Goal: Book appointment/travel/reservation

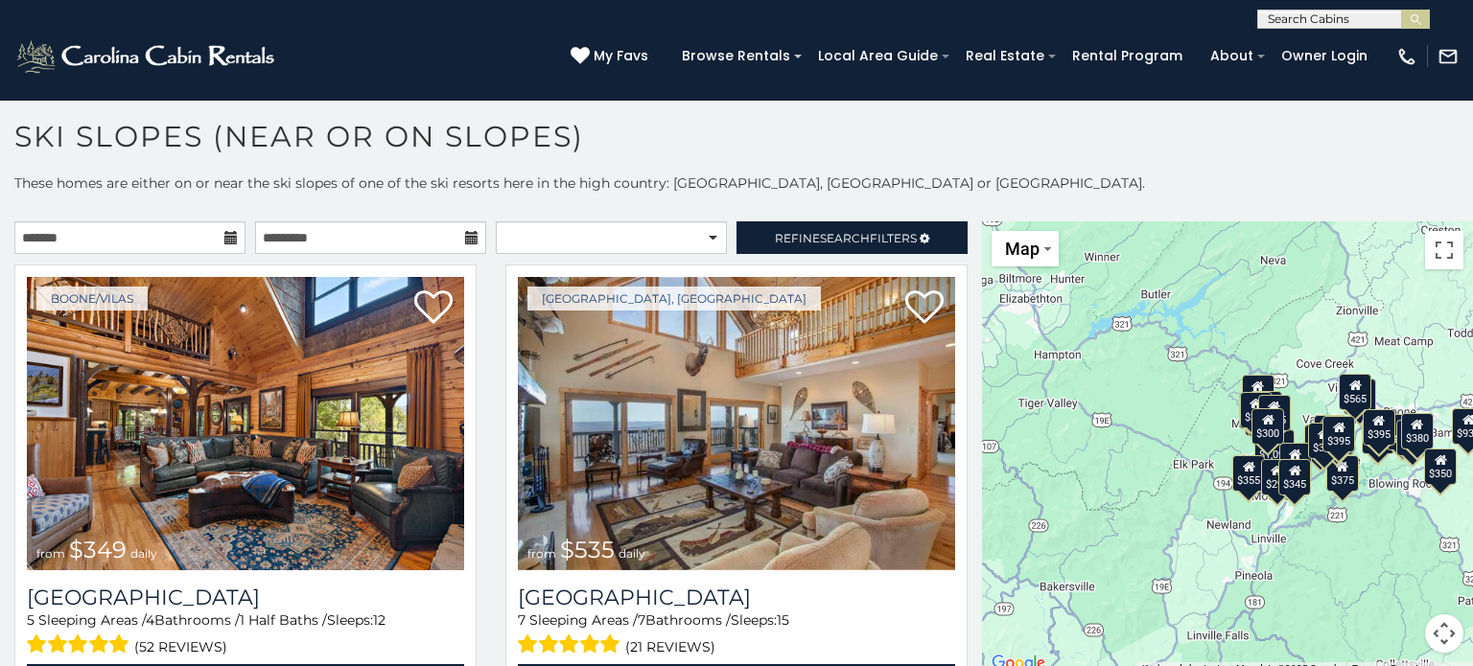
click at [1438, 124] on h1 "Ski Slopes (Near or On Slopes)" at bounding box center [736, 146] width 1473 height 55
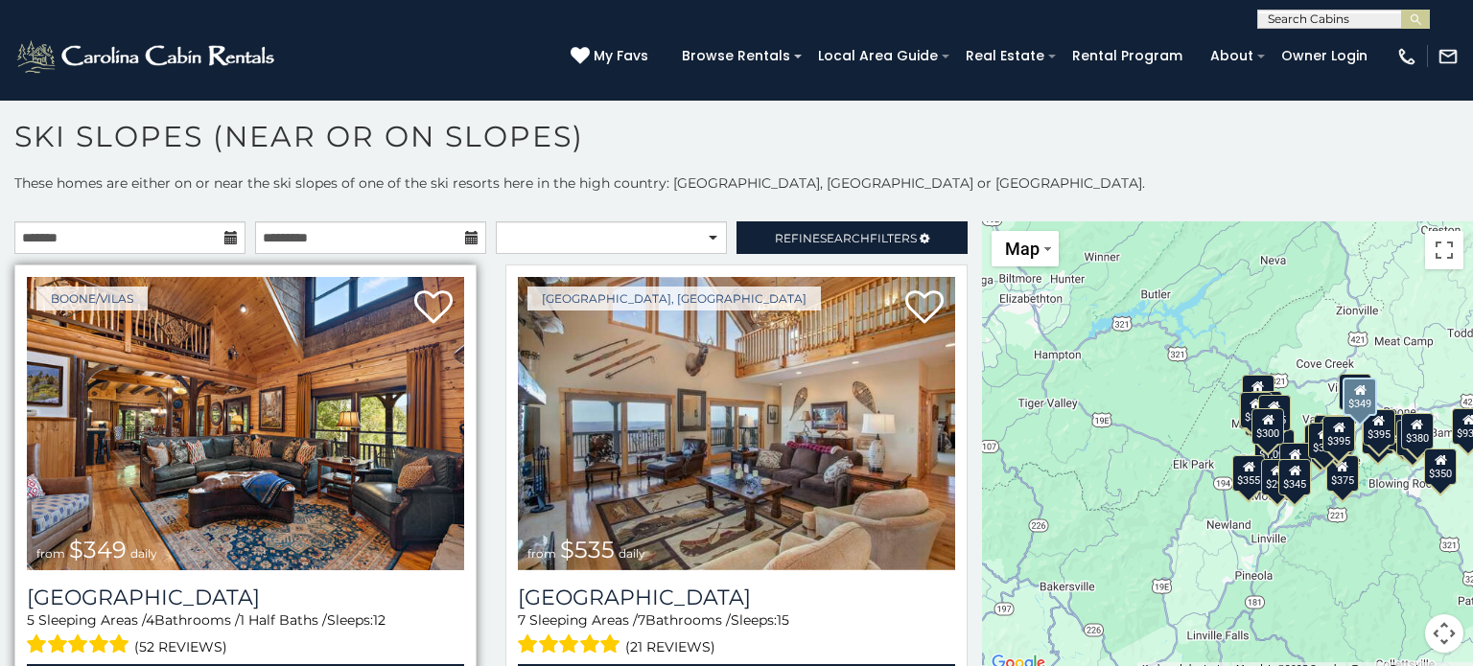
click at [346, 445] on img at bounding box center [245, 423] width 437 height 293
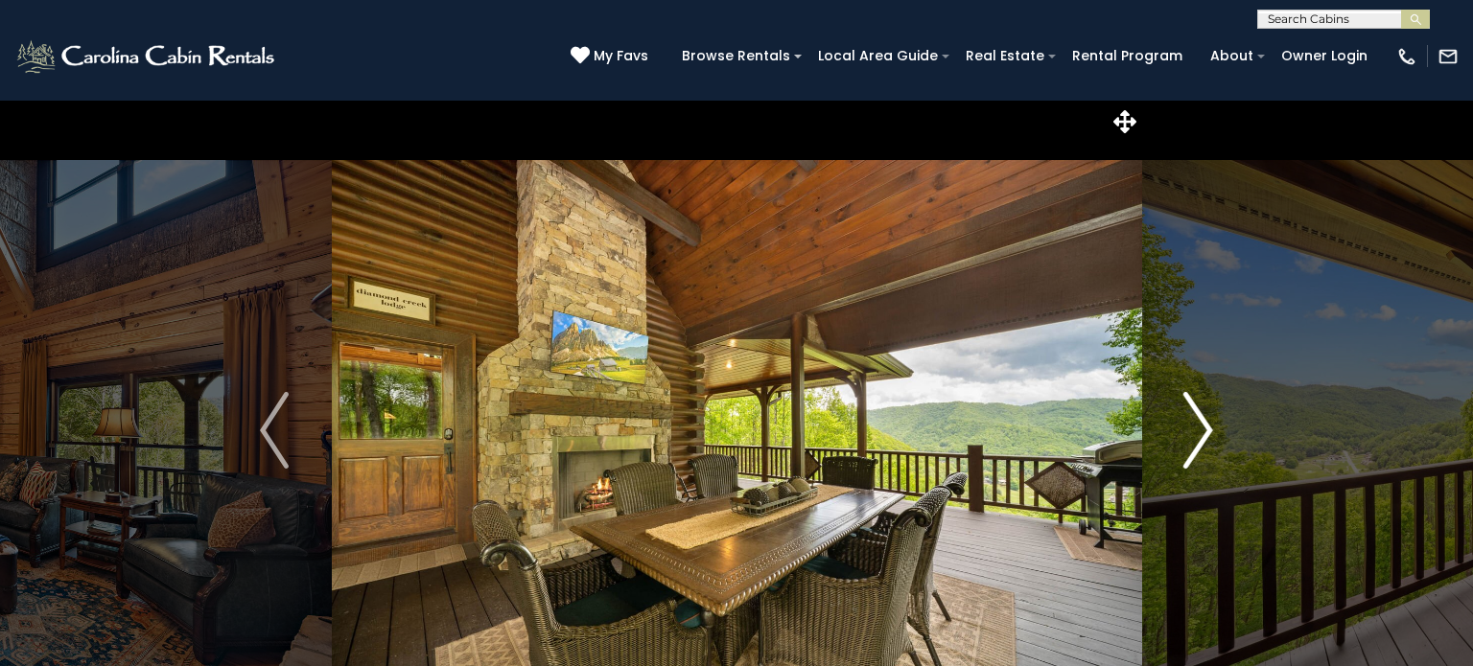
click at [1219, 335] on button "Next" at bounding box center [1198, 431] width 114 height 662
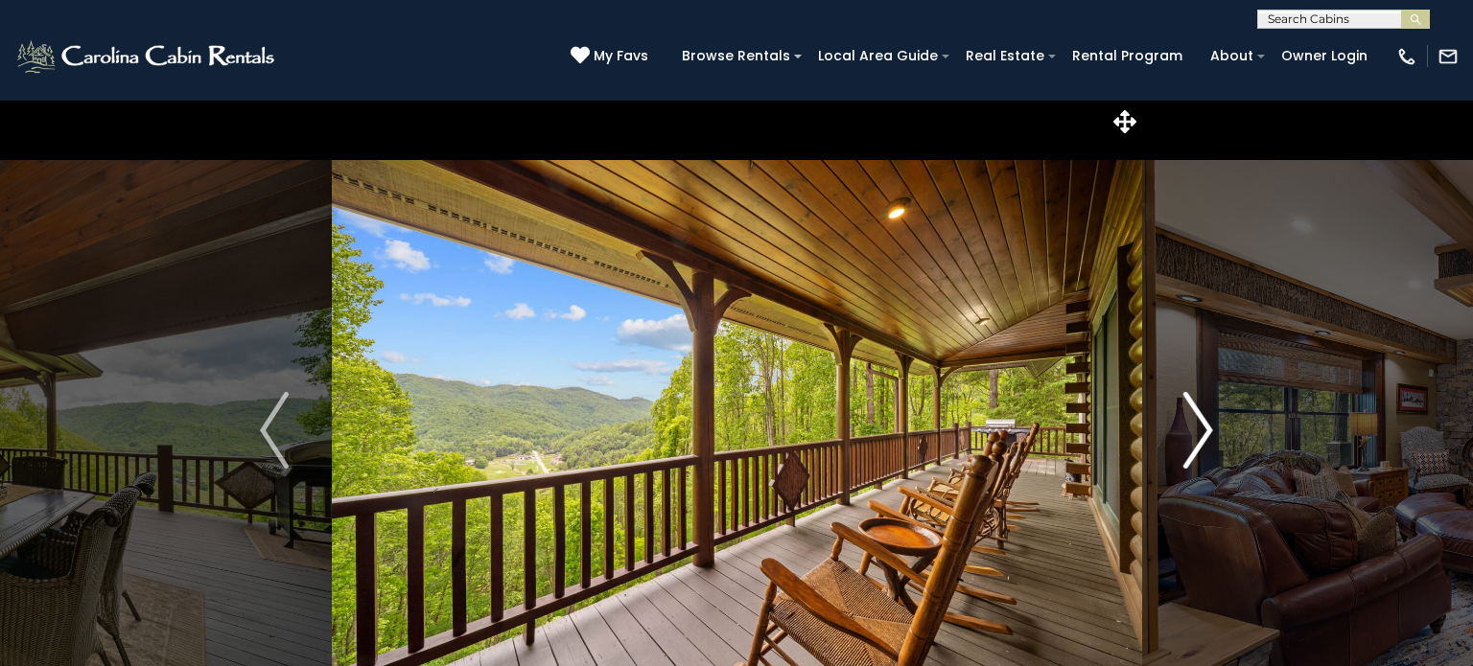
click at [1189, 439] on img "Next" at bounding box center [1198, 430] width 29 height 77
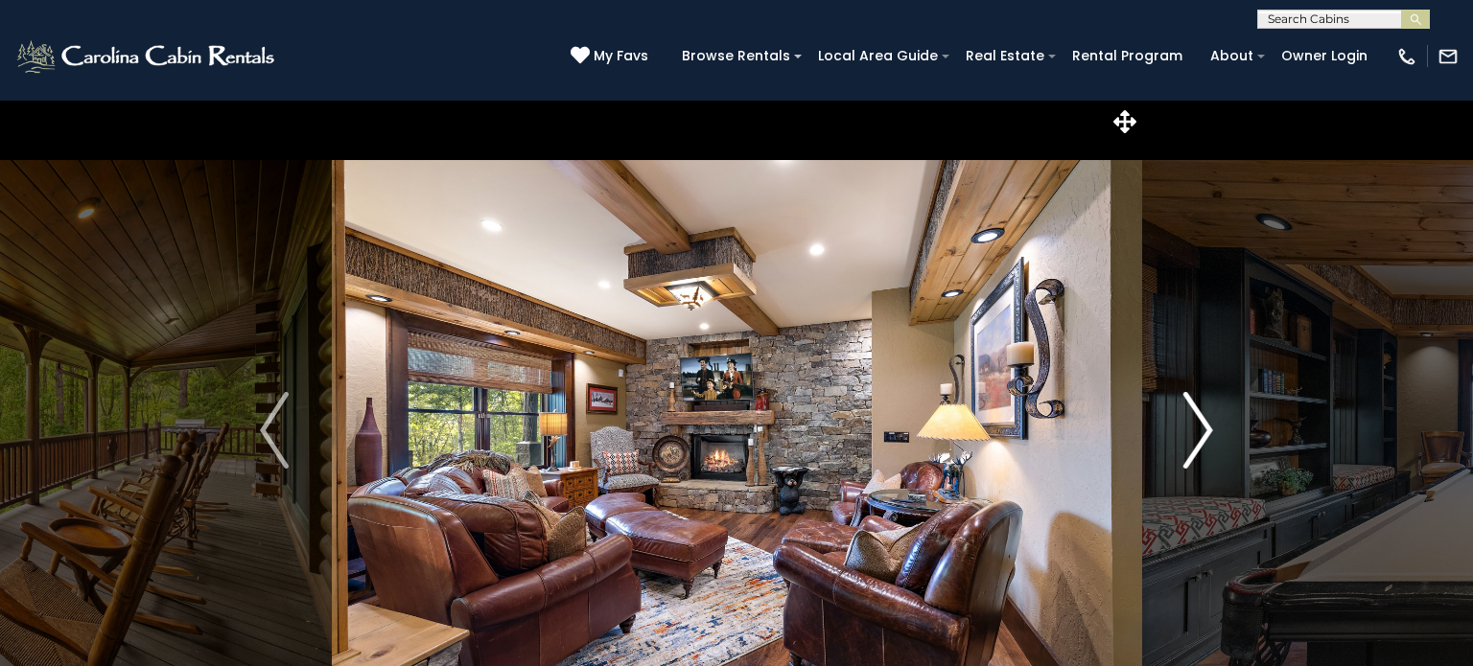
click at [1189, 439] on img "Next" at bounding box center [1198, 430] width 29 height 77
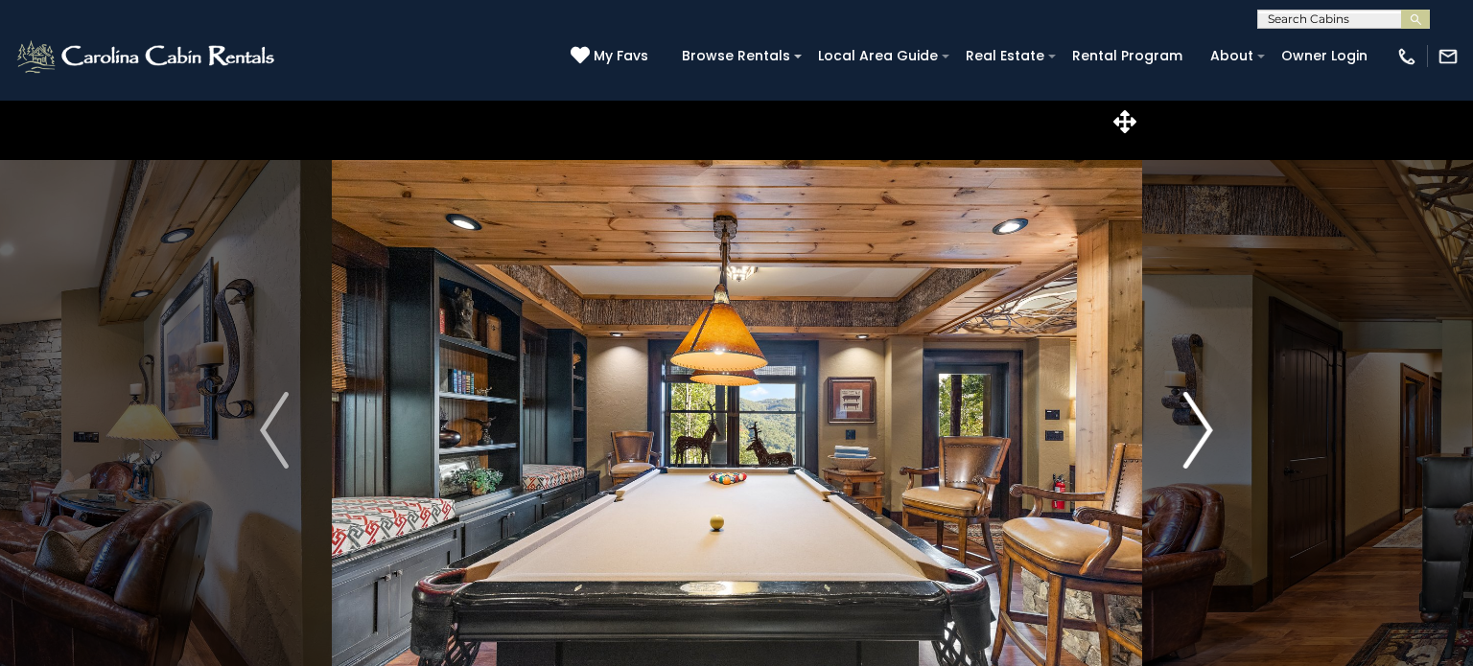
click at [1189, 439] on img "Next" at bounding box center [1198, 430] width 29 height 77
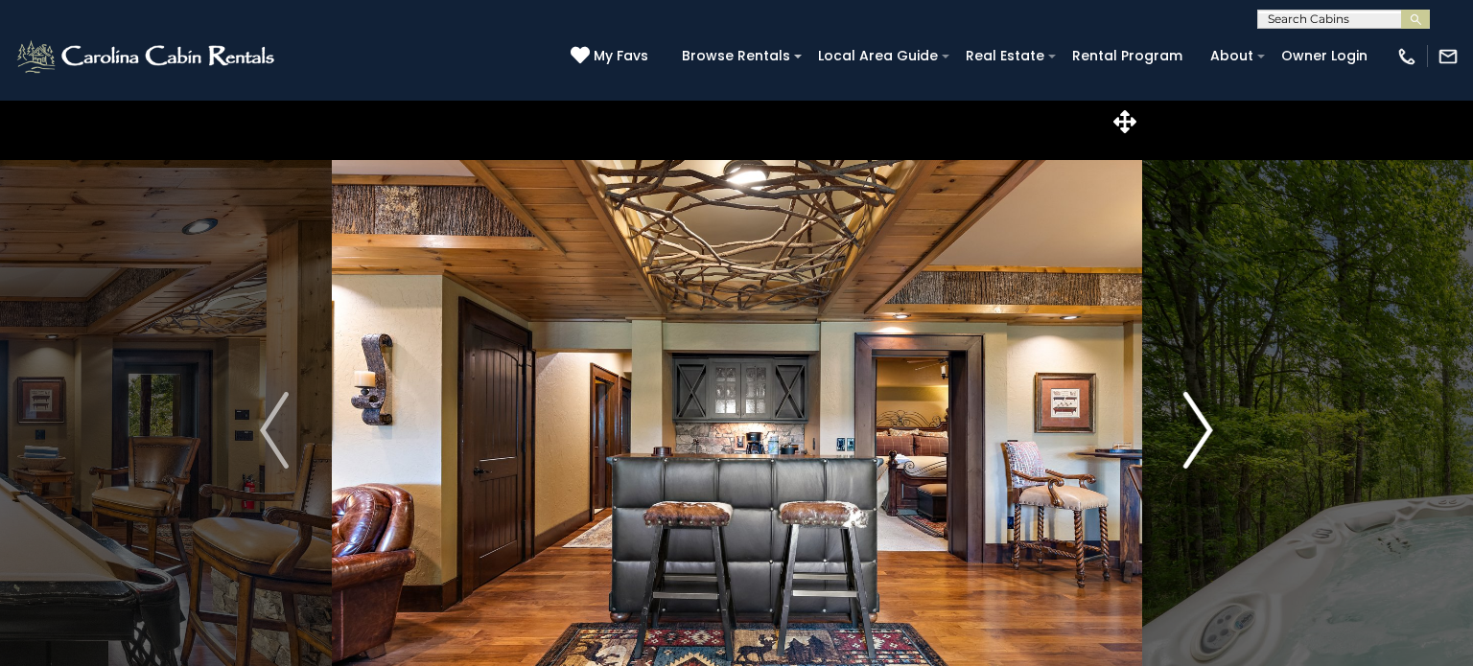
click at [1189, 439] on img "Next" at bounding box center [1198, 430] width 29 height 77
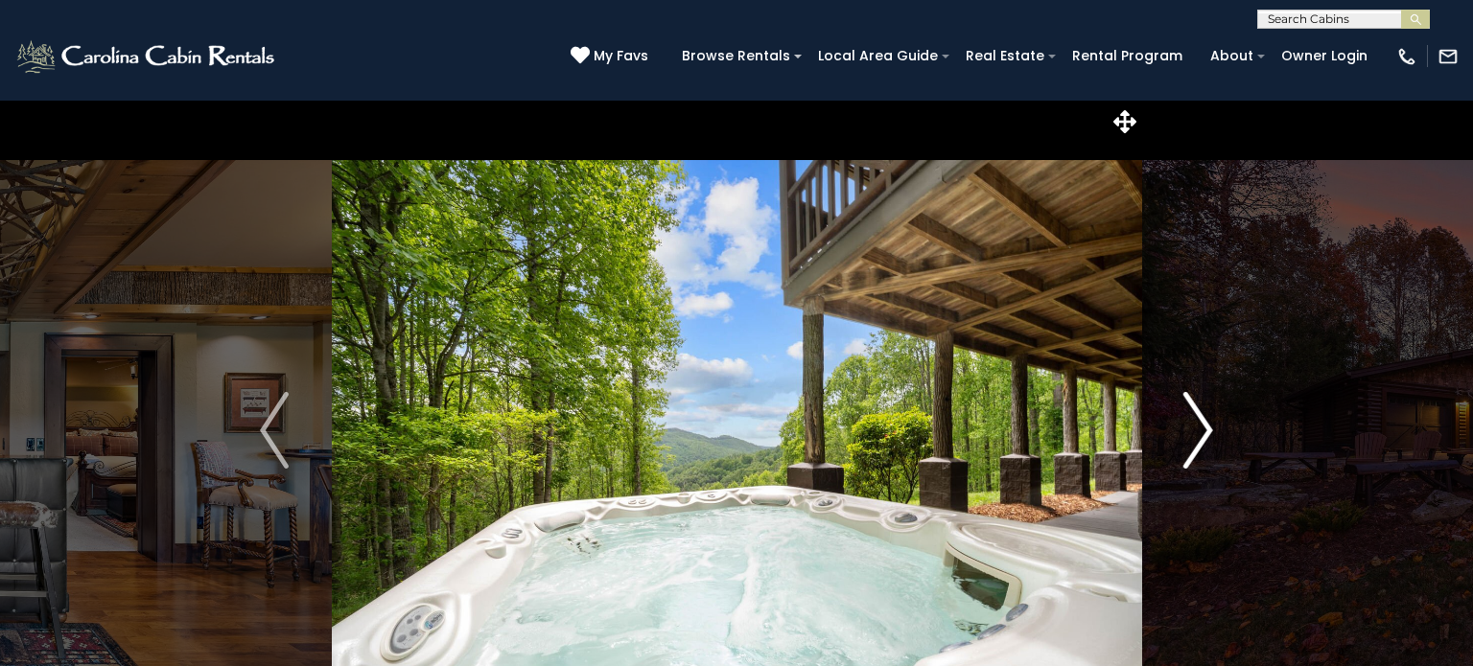
click at [1189, 439] on img "Next" at bounding box center [1198, 430] width 29 height 77
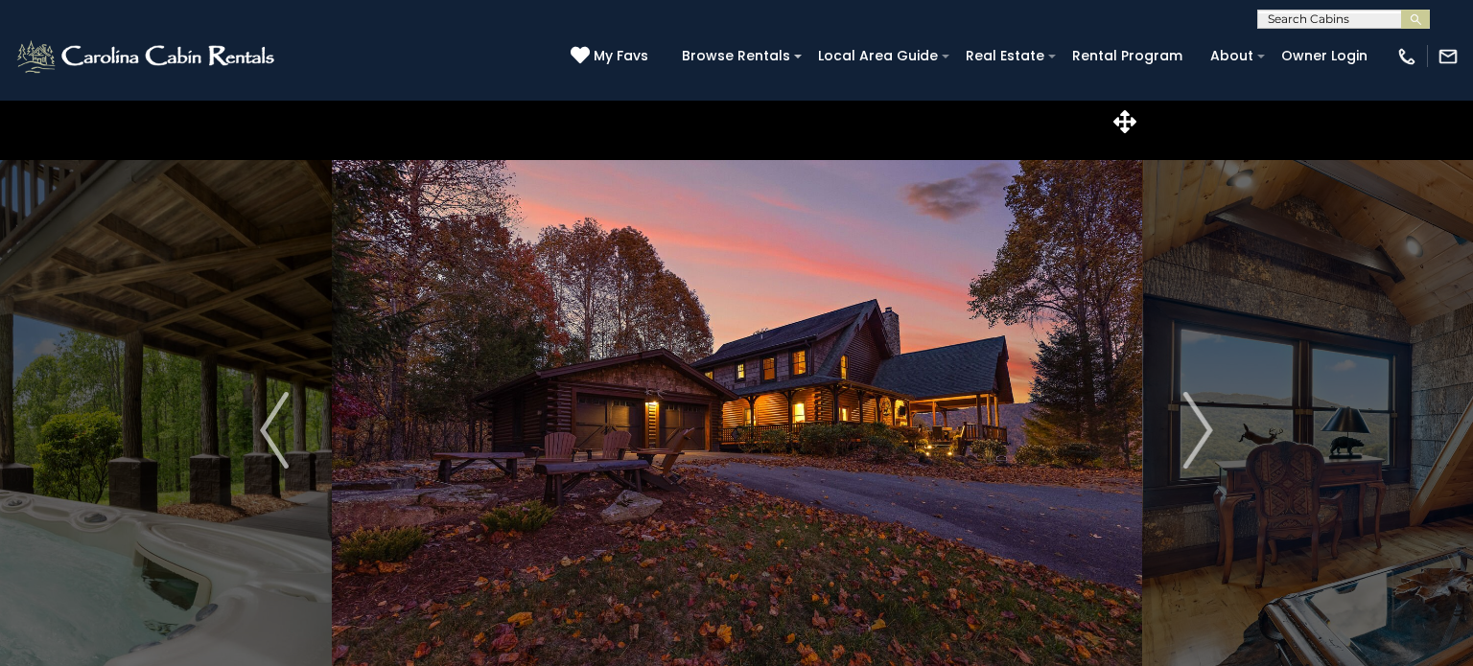
click at [1201, 428] on img "Next" at bounding box center [1198, 430] width 29 height 77
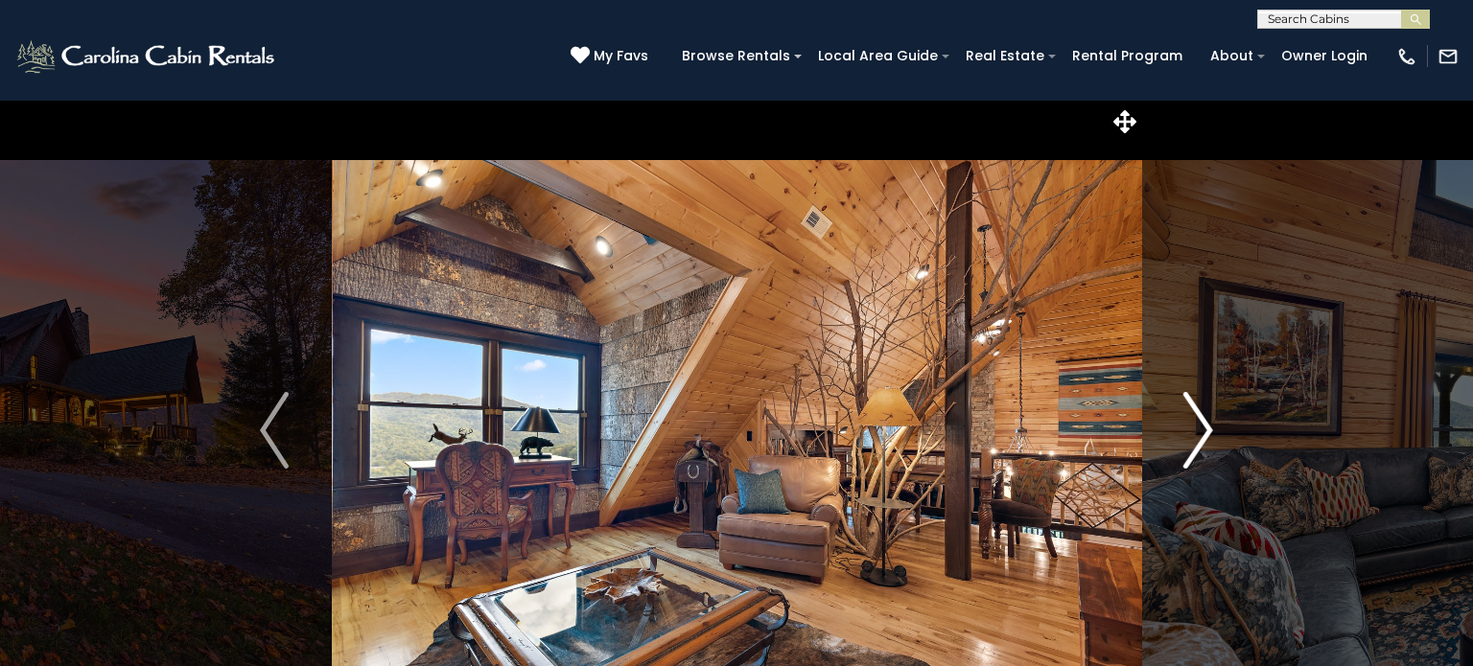
click at [1201, 428] on img "Next" at bounding box center [1198, 430] width 29 height 77
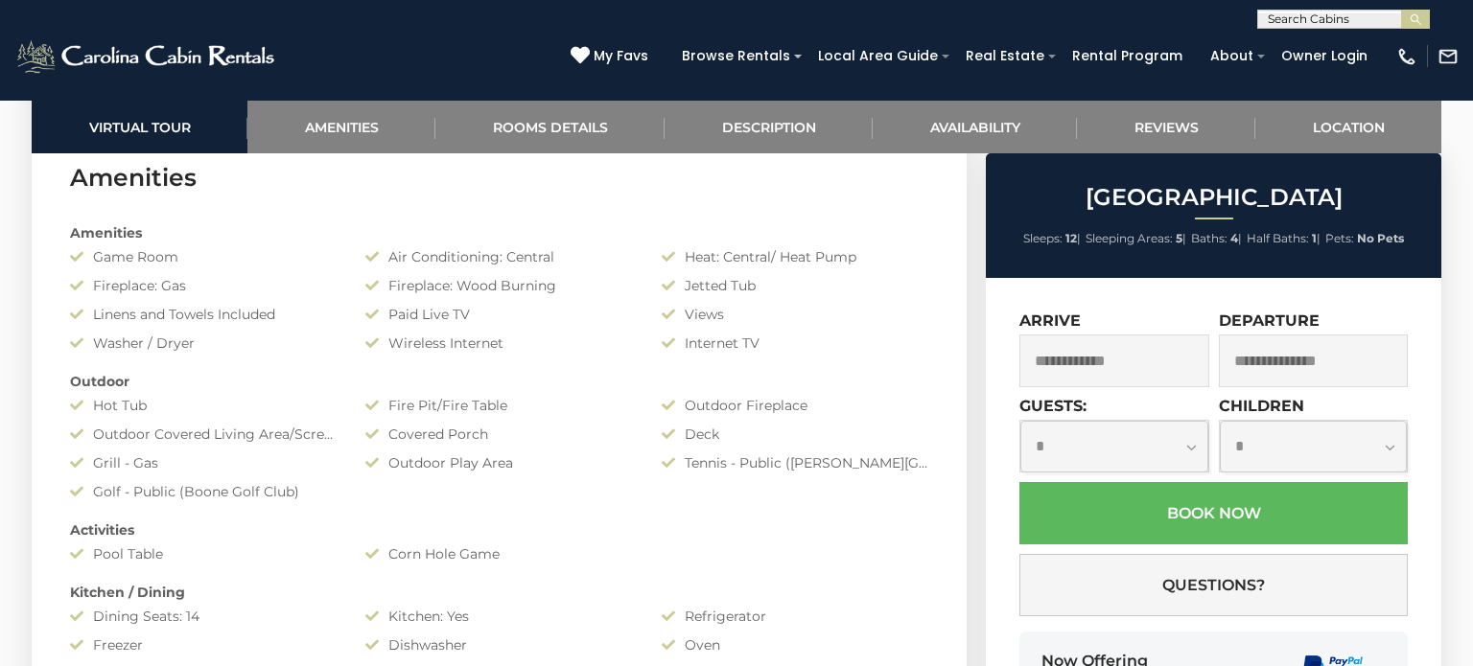
scroll to position [1994, 0]
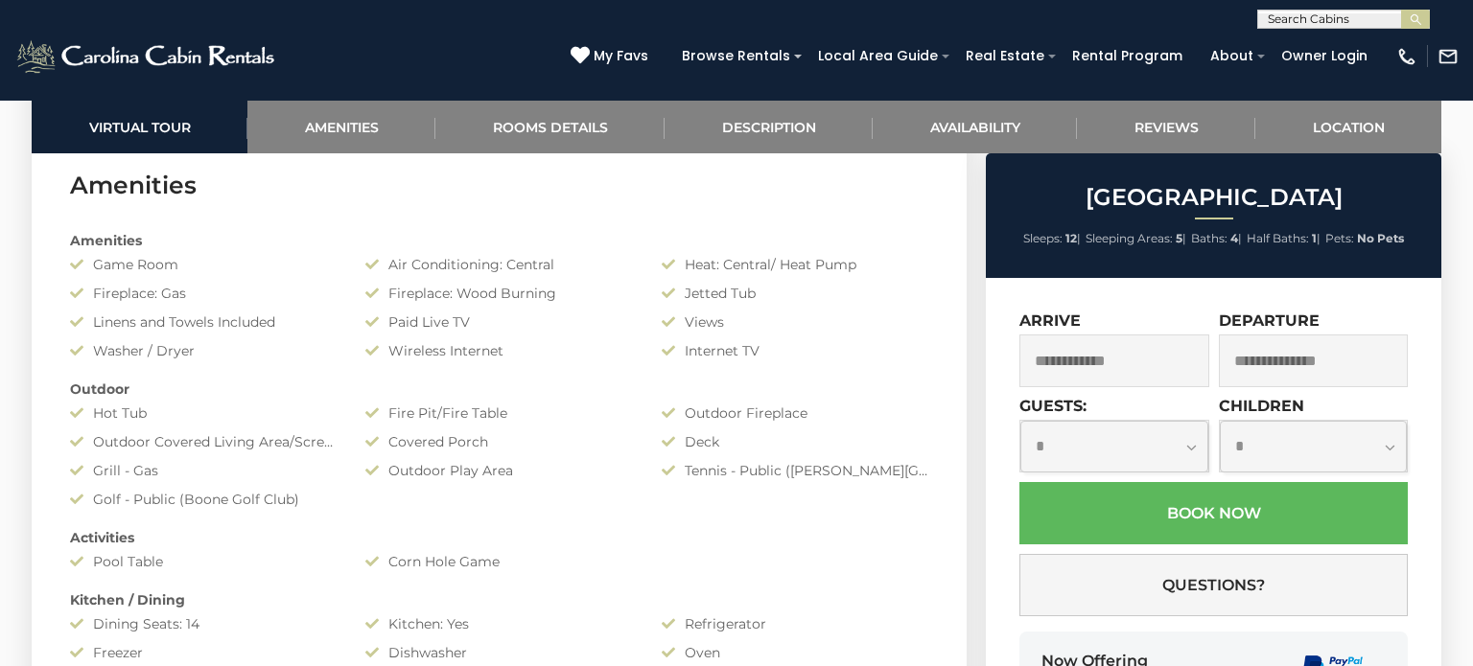
click at [1129, 440] on select "**********" at bounding box center [1114, 446] width 188 height 51
click at [1269, 461] on select "**********" at bounding box center [1314, 446] width 188 height 51
click at [1120, 361] on input "text" at bounding box center [1114, 361] width 190 height 53
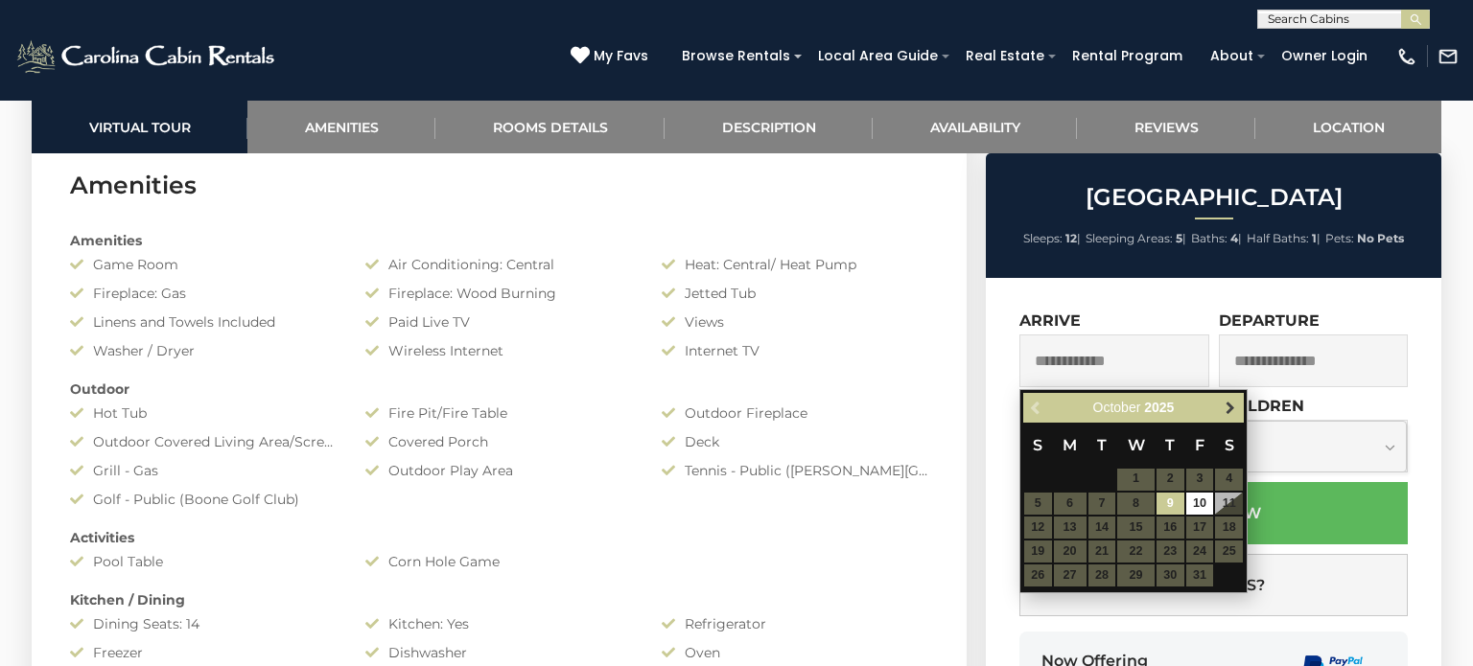
click at [1226, 408] on span "Next" at bounding box center [1230, 407] width 15 height 15
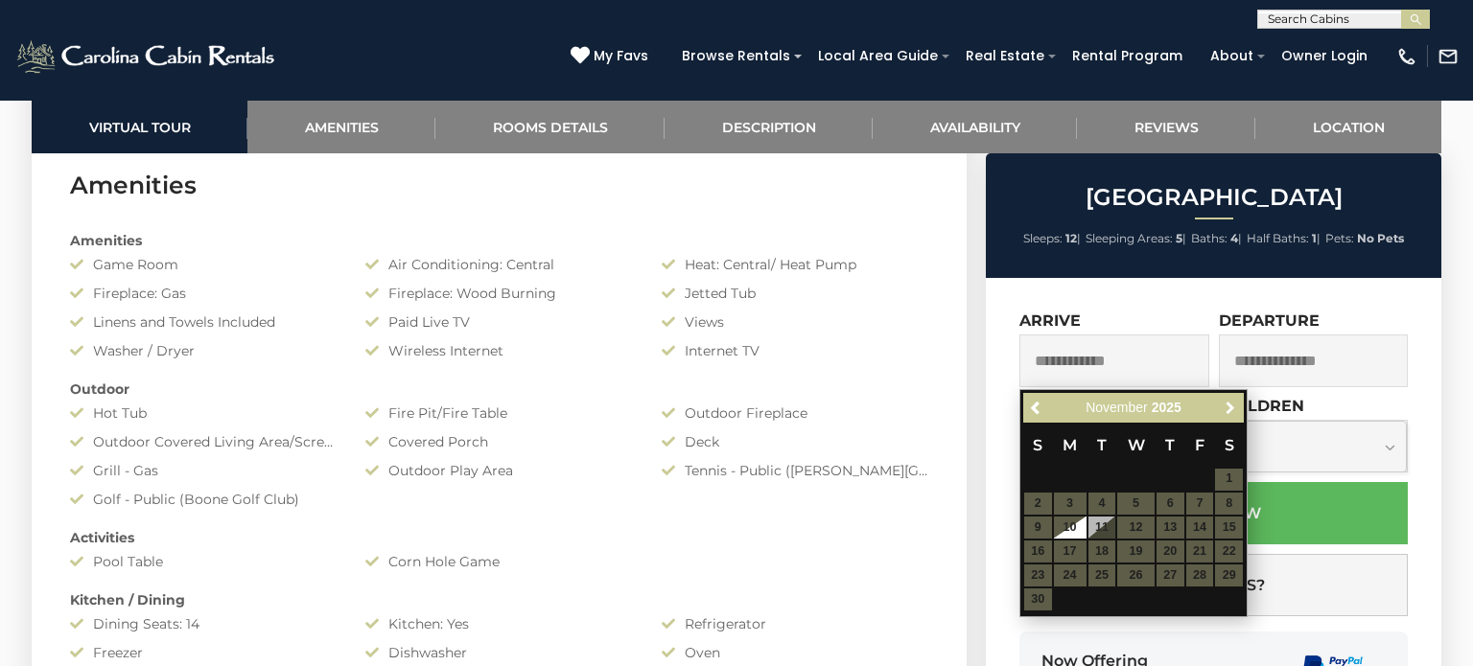
click at [1226, 408] on span "Next" at bounding box center [1230, 407] width 15 height 15
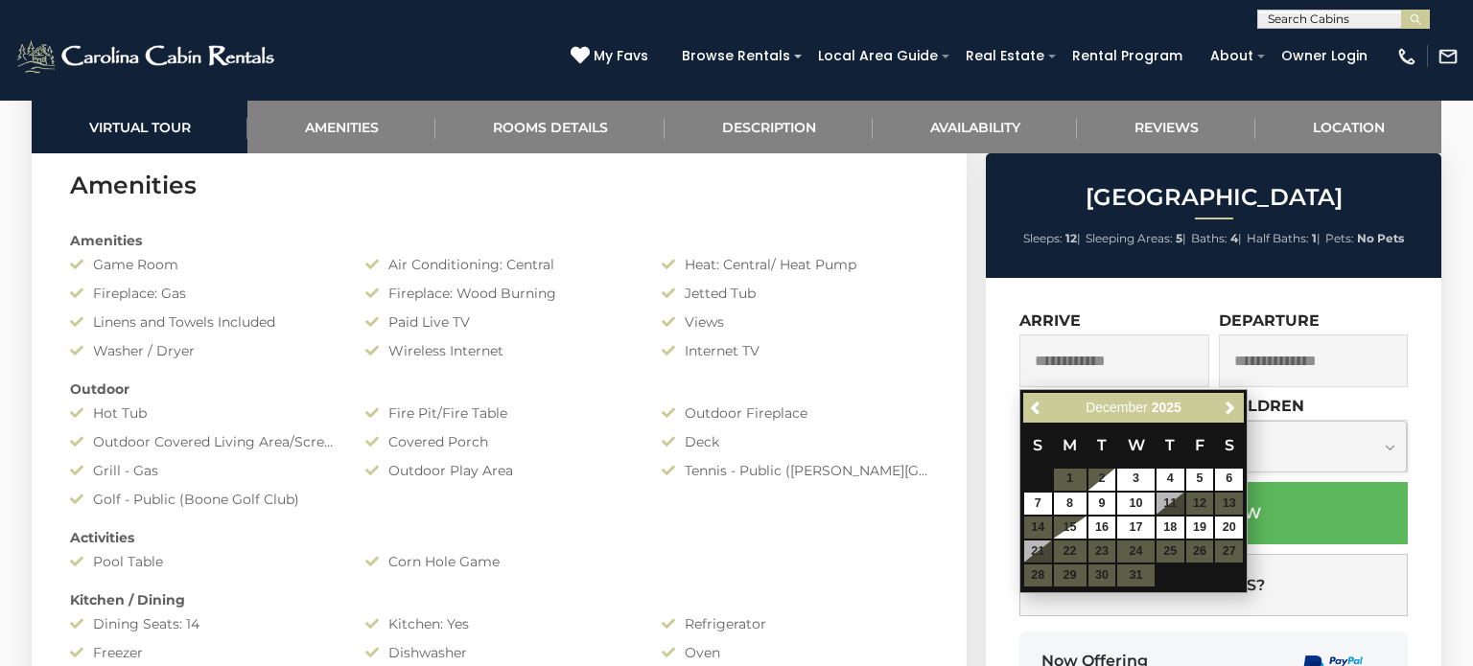
click at [1076, 551] on table "S M T W T F S 1 2 3 4 5 6 7 8 9 10 11 12 13 14 15 16 17 18 19 20 21 22 23 24 25…" at bounding box center [1133, 505] width 221 height 165
click at [1035, 547] on table "S M T W T F S 1 2 3 4 5 6 7 8 9 10 11 12 13 14 15 16 17 18 19 20 21 22 23 24 25…" at bounding box center [1133, 505] width 221 height 165
click at [1085, 549] on table "S M T W T F S 1 2 3 4 5 6 7 8 9 10 11 12 13 14 15 16 17 18 19 20 21 22 23 24 25…" at bounding box center [1133, 505] width 221 height 165
click at [1235, 402] on span "Next" at bounding box center [1230, 407] width 15 height 15
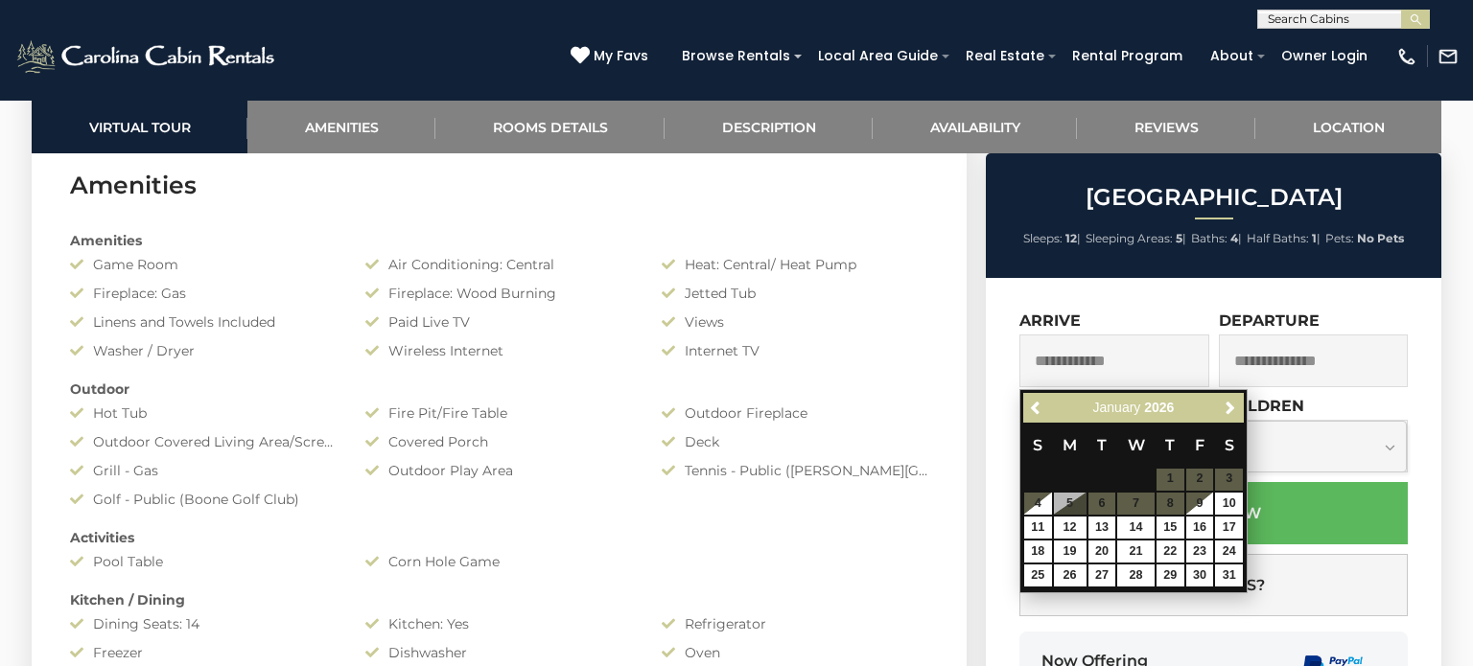
click at [1132, 495] on table "S M T W T F S 1 2 3 4 5 6 7 8 9 10 11 12 13 14 15 16 17 18 19 20 21 22 23 24 25…" at bounding box center [1133, 505] width 221 height 165
click at [1233, 414] on link "Next" at bounding box center [1230, 408] width 24 height 24
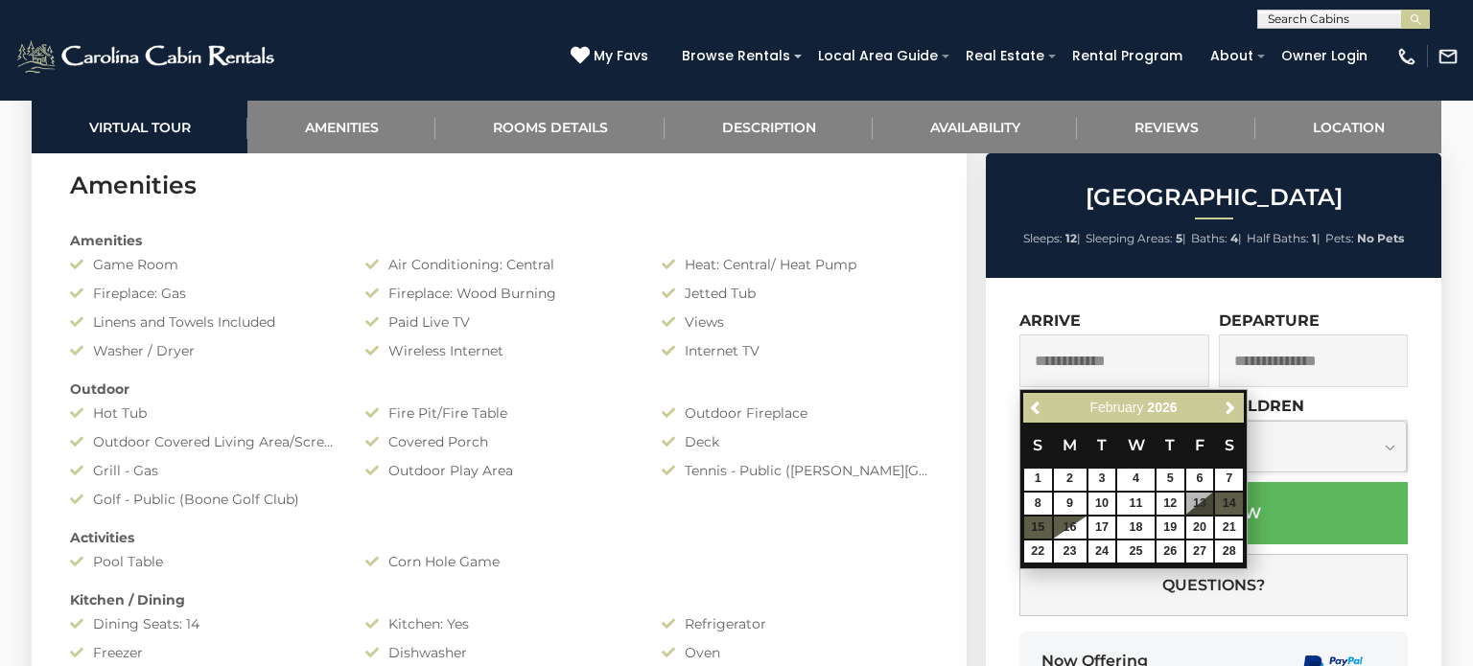
click at [1320, 381] on input "text" at bounding box center [1314, 361] width 190 height 53
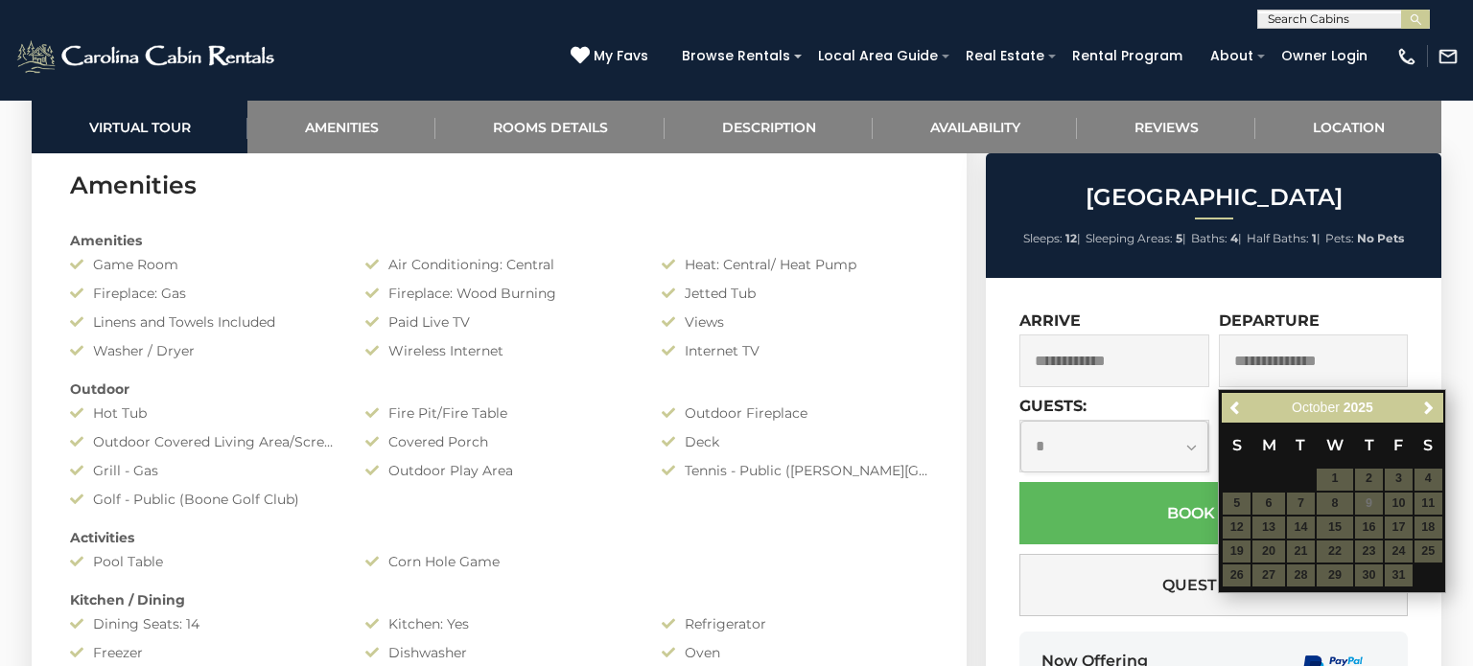
click at [1408, 276] on div "[GEOGRAPHIC_DATA] Sleeps: 12 | Sleeping Areas: 5 | Baths: 4 | Half Baths: 1 | P…" at bounding box center [1213, 215] width 455 height 125
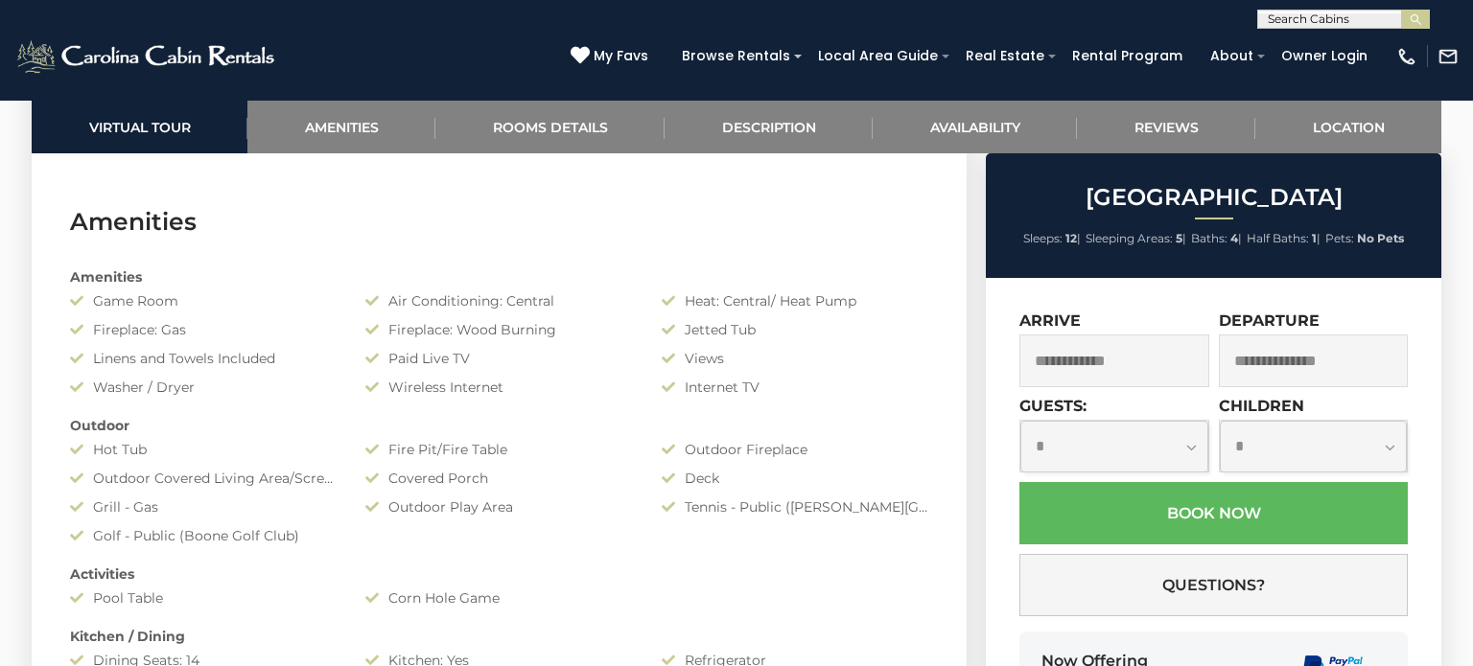
scroll to position [0, 0]
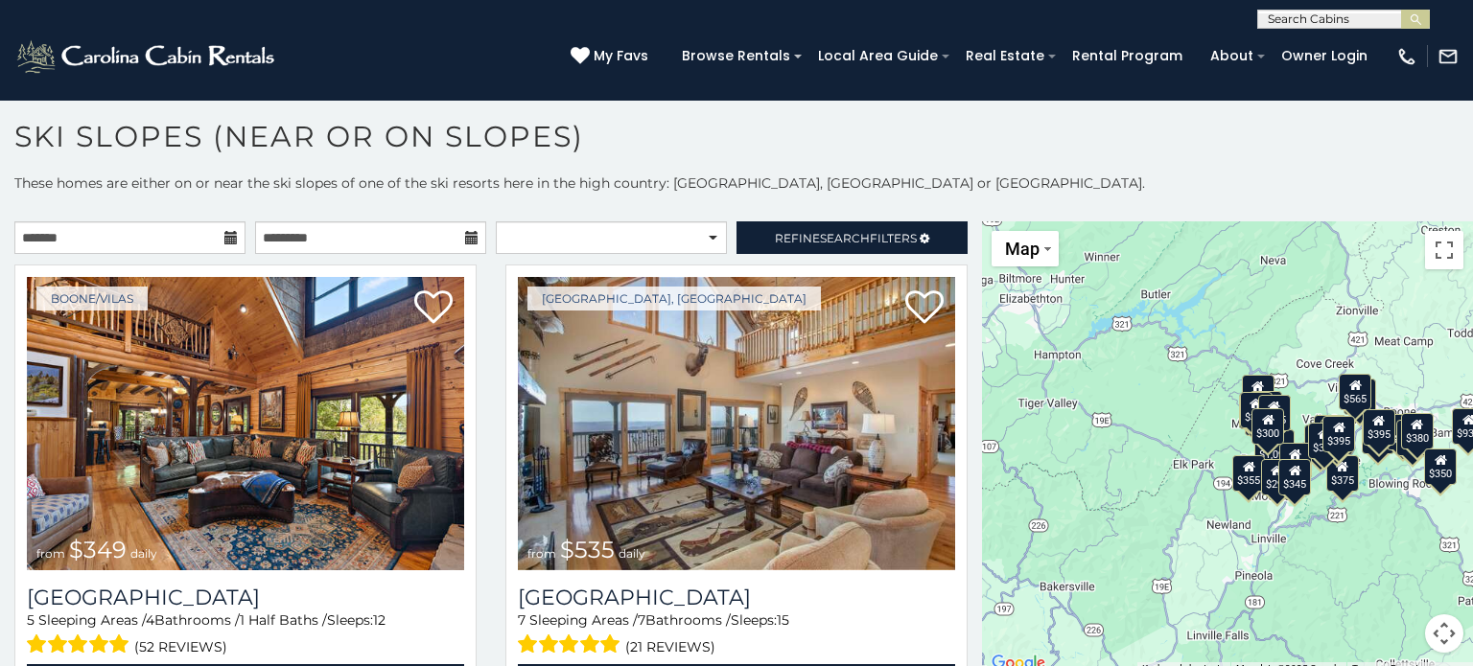
click at [1135, 185] on p "These homes are either on or near the ski slopes of one of the ski resorts here…" at bounding box center [736, 193] width 1473 height 38
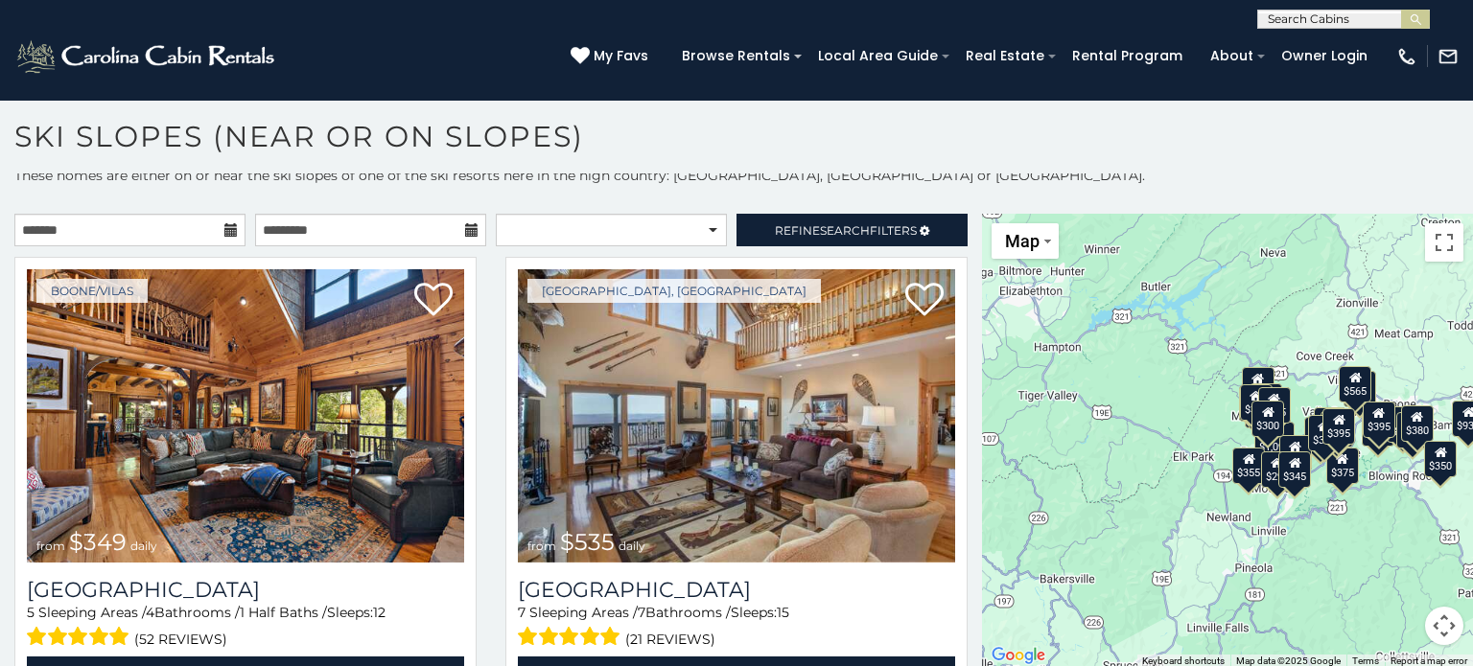
click at [948, 150] on h1 "Ski Slopes (Near or On Slopes)" at bounding box center [736, 146] width 1473 height 55
